Goal: Information Seeking & Learning: Check status

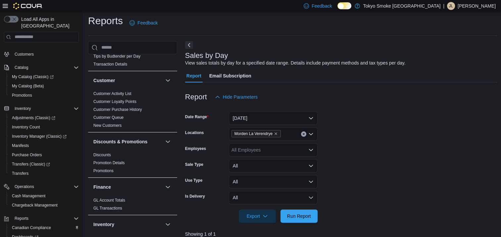
scroll to position [79, 0]
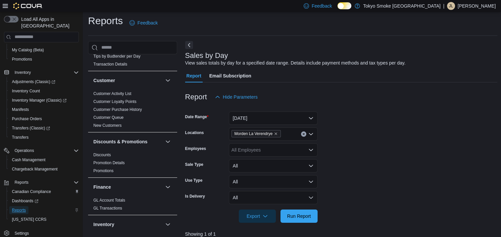
click at [21, 208] on span "Reports" at bounding box center [19, 210] width 14 height 5
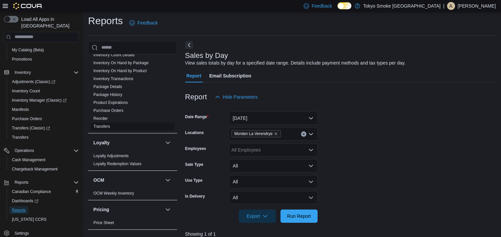
scroll to position [530, 0]
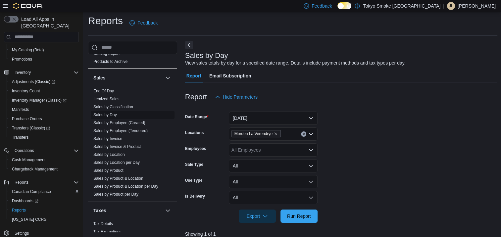
click at [109, 113] on link "Sales by Day" at bounding box center [105, 115] width 24 height 5
click at [113, 121] on link "Sales by Employee (Created)" at bounding box center [119, 123] width 52 height 5
